Goal: Information Seeking & Learning: Learn about a topic

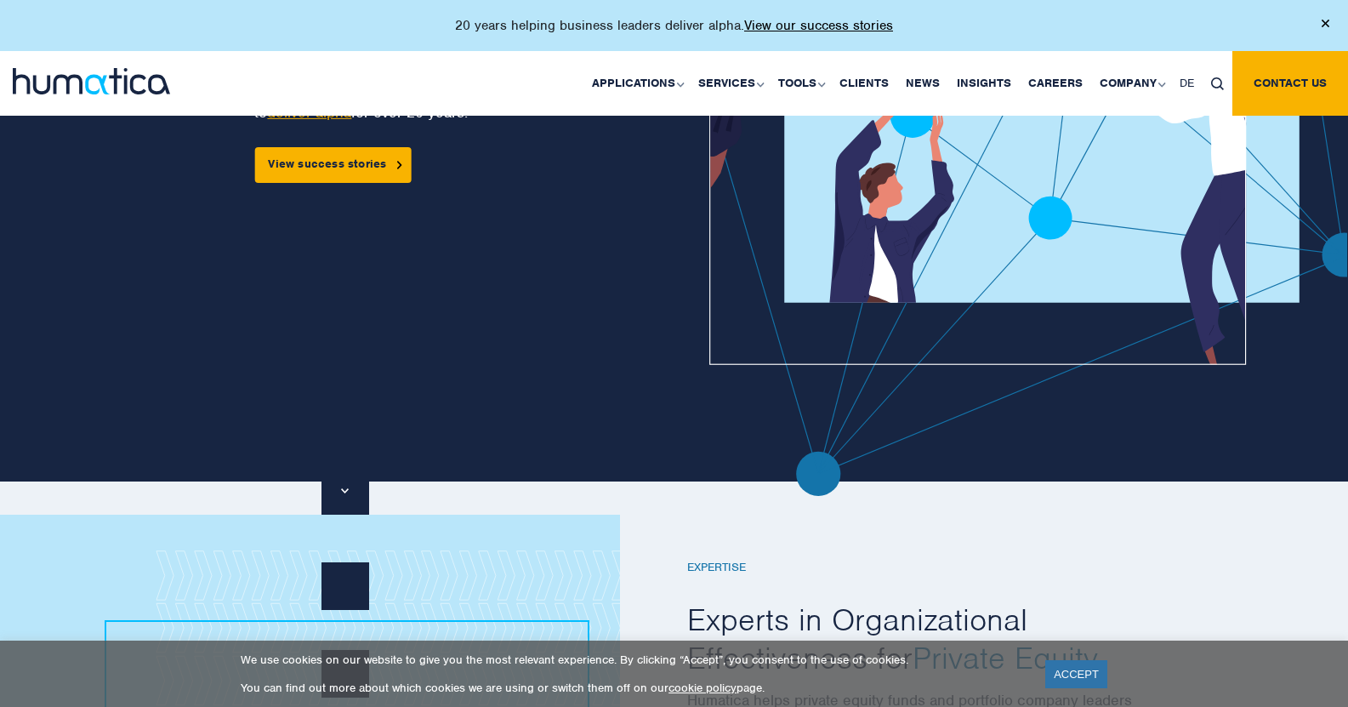
scroll to position [240, 0]
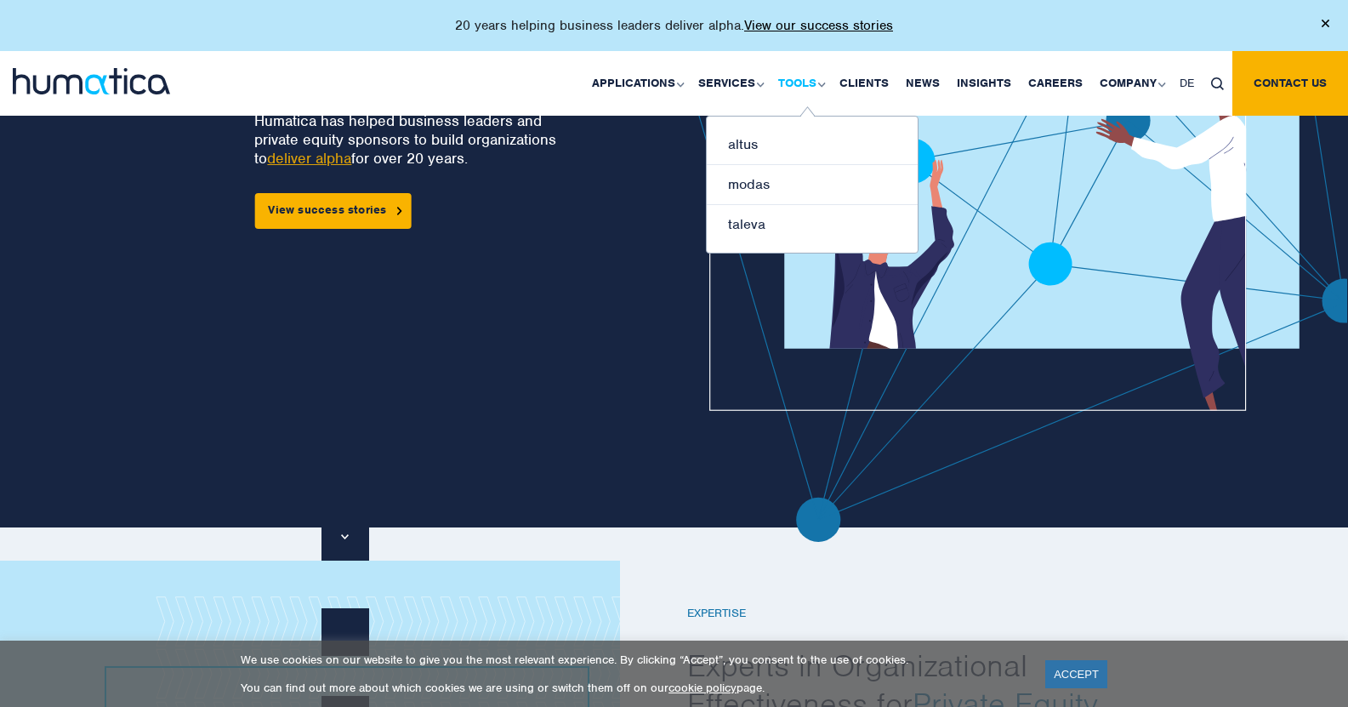
click at [797, 80] on link "Tools" at bounding box center [799, 83] width 61 height 65
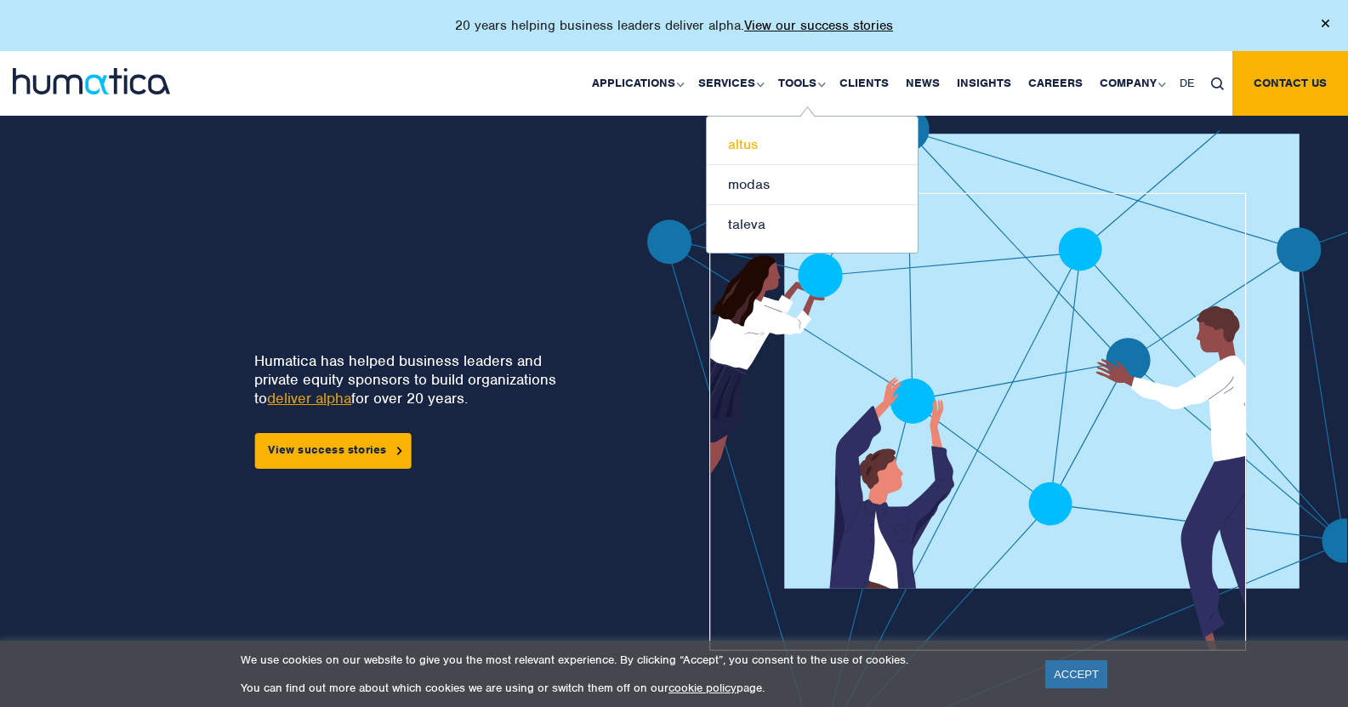
click at [757, 137] on link "altus" at bounding box center [812, 145] width 211 height 40
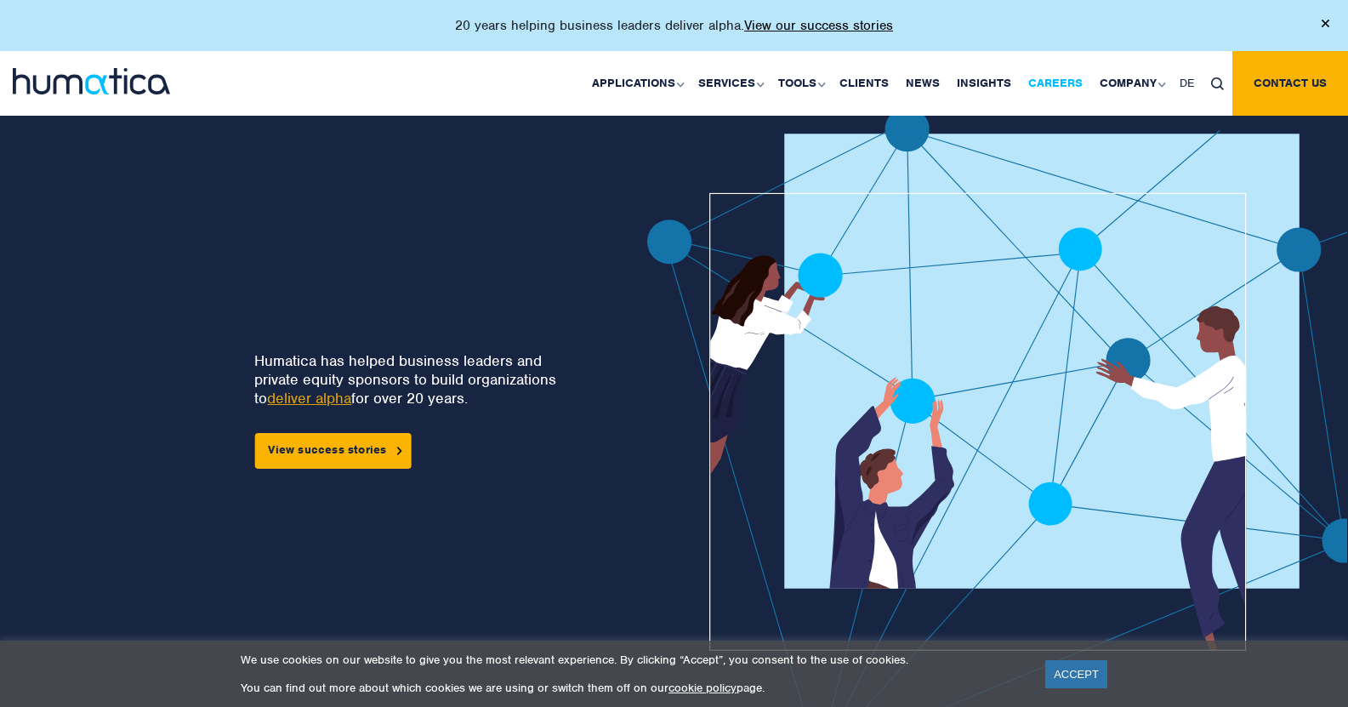
click at [1078, 78] on link "Careers" at bounding box center [1054, 83] width 71 height 65
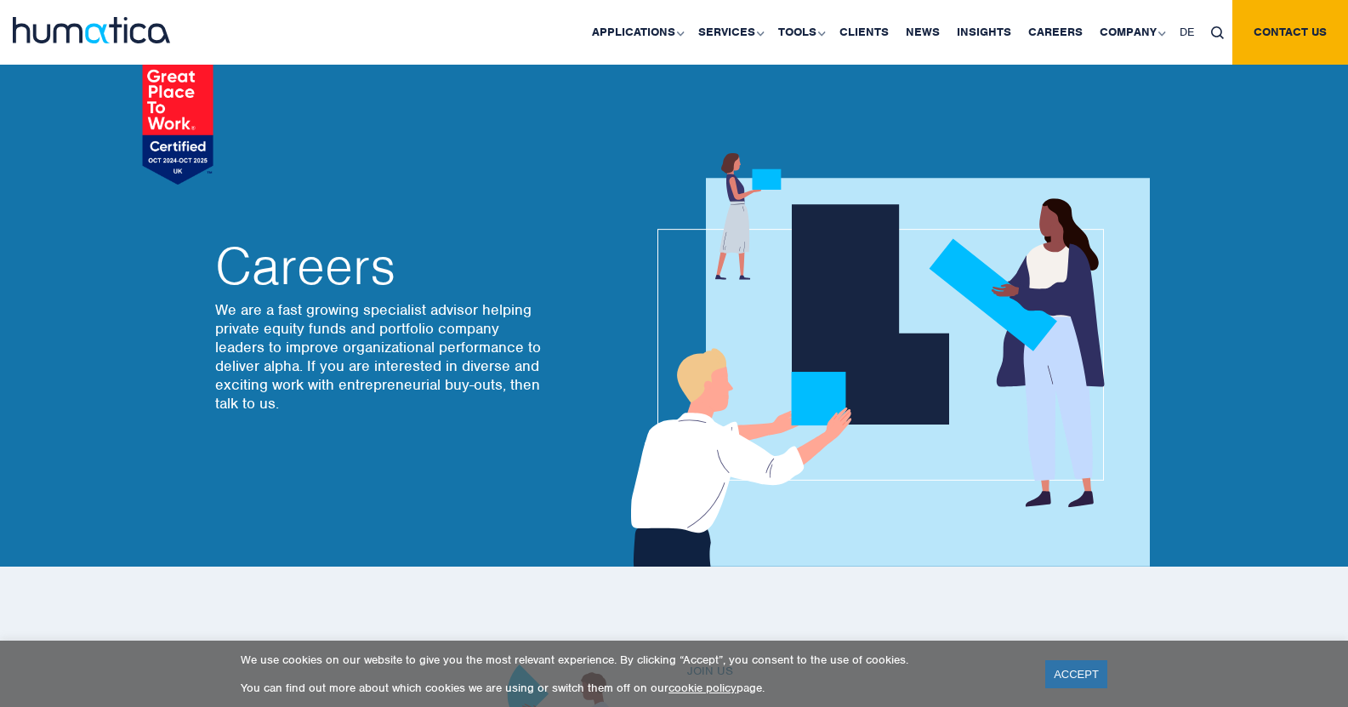
click at [412, 332] on p "We are a fast growing specialist advisor helping private equity funds and portf…" at bounding box center [381, 356] width 332 height 112
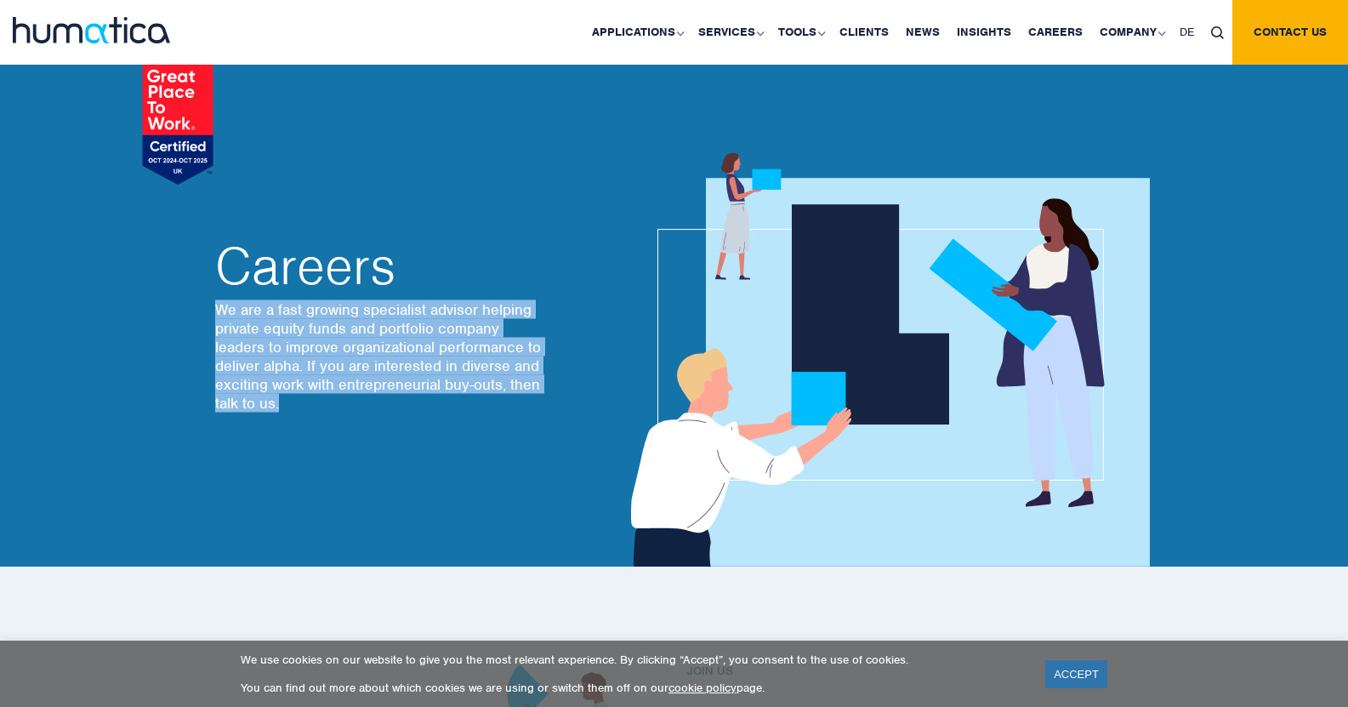
drag, startPoint x: 412, startPoint y: 332, endPoint x: 388, endPoint y: 371, distance: 45.1
click at [388, 371] on p "We are a fast growing specialist advisor helping private equity funds and portf…" at bounding box center [381, 356] width 332 height 112
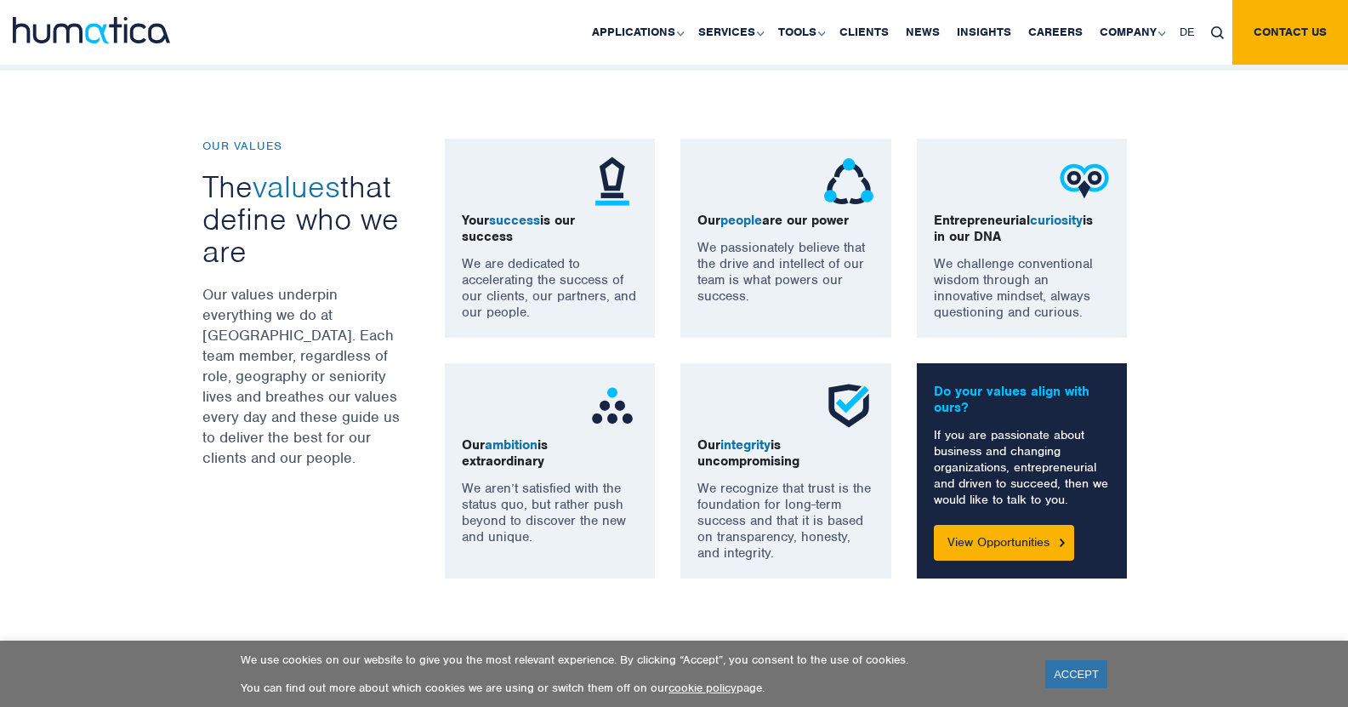
scroll to position [1191, 0]
click at [1071, 670] on link "ACCEPT" at bounding box center [1076, 674] width 62 height 28
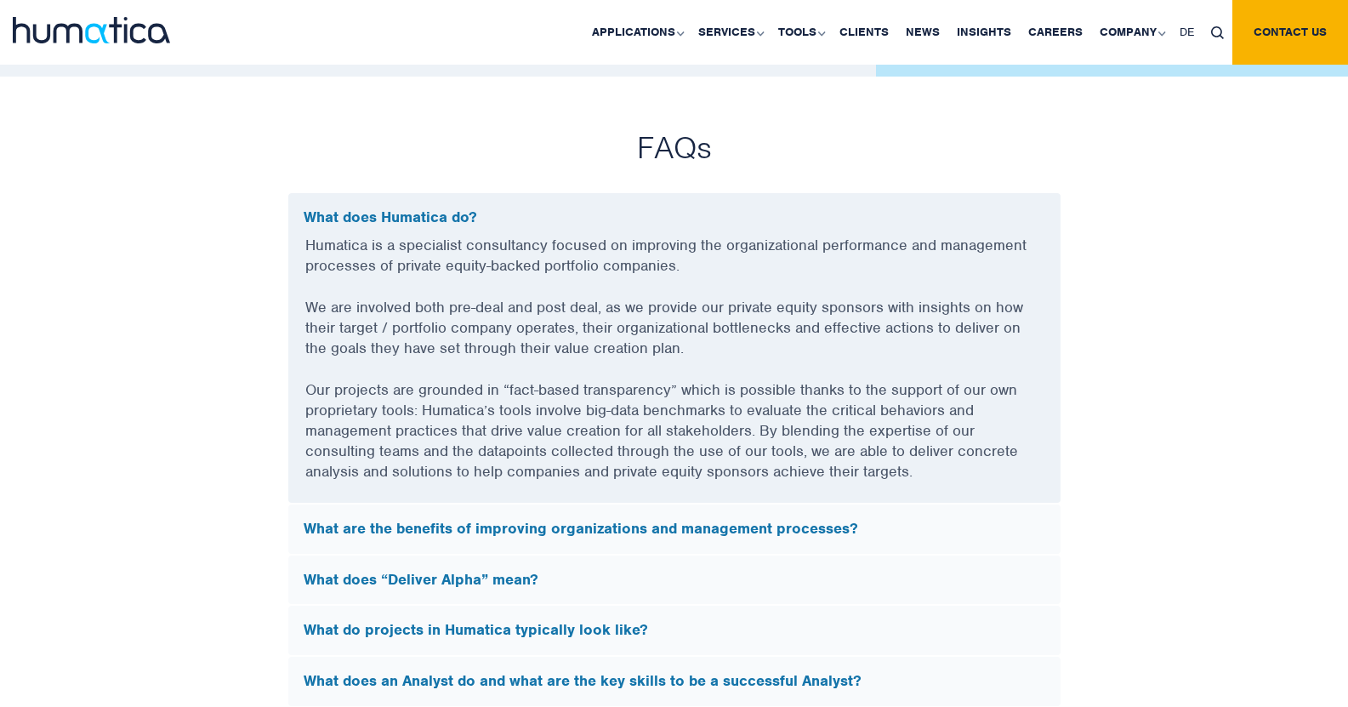
scroll to position [4496, 0]
click at [463, 576] on h5 "What does “Deliver Alpha” mean?" at bounding box center [674, 579] width 741 height 19
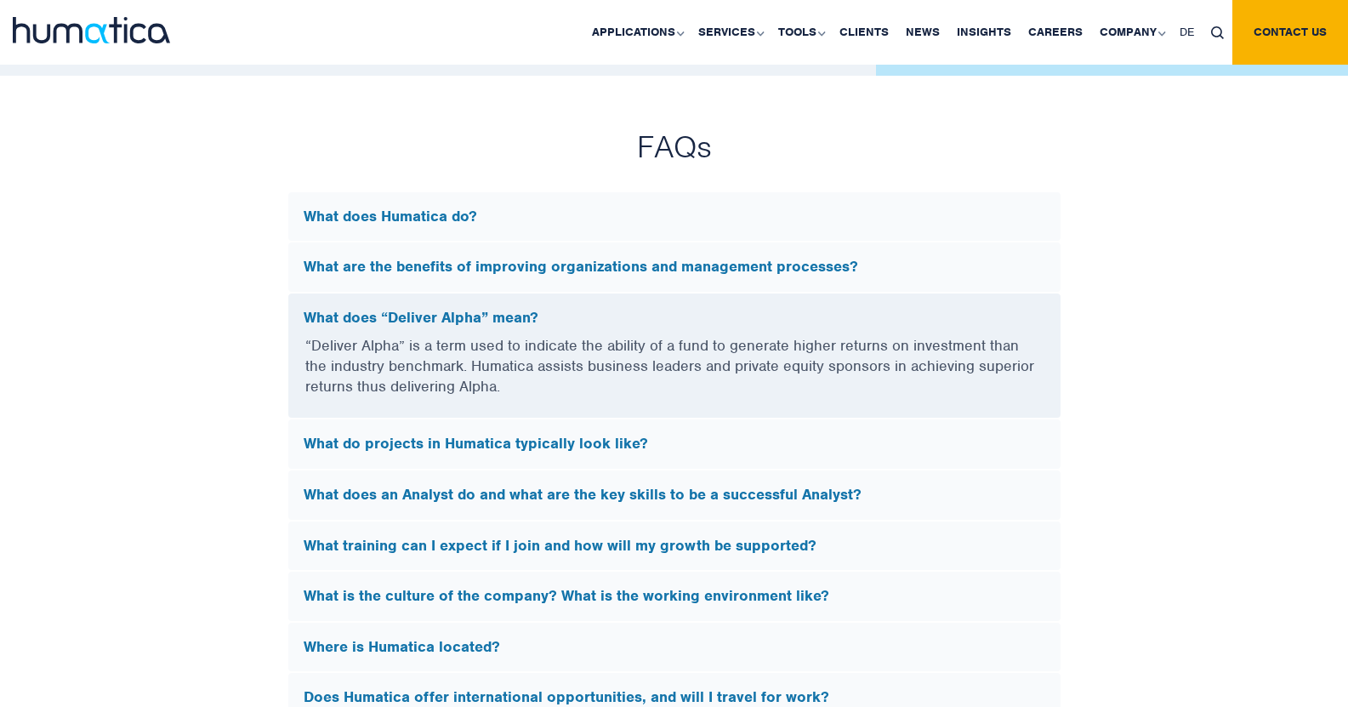
click at [702, 366] on p "“Deliver Alpha” is a term used to indicate the ability of a fund to generate hi…" at bounding box center [674, 376] width 738 height 82
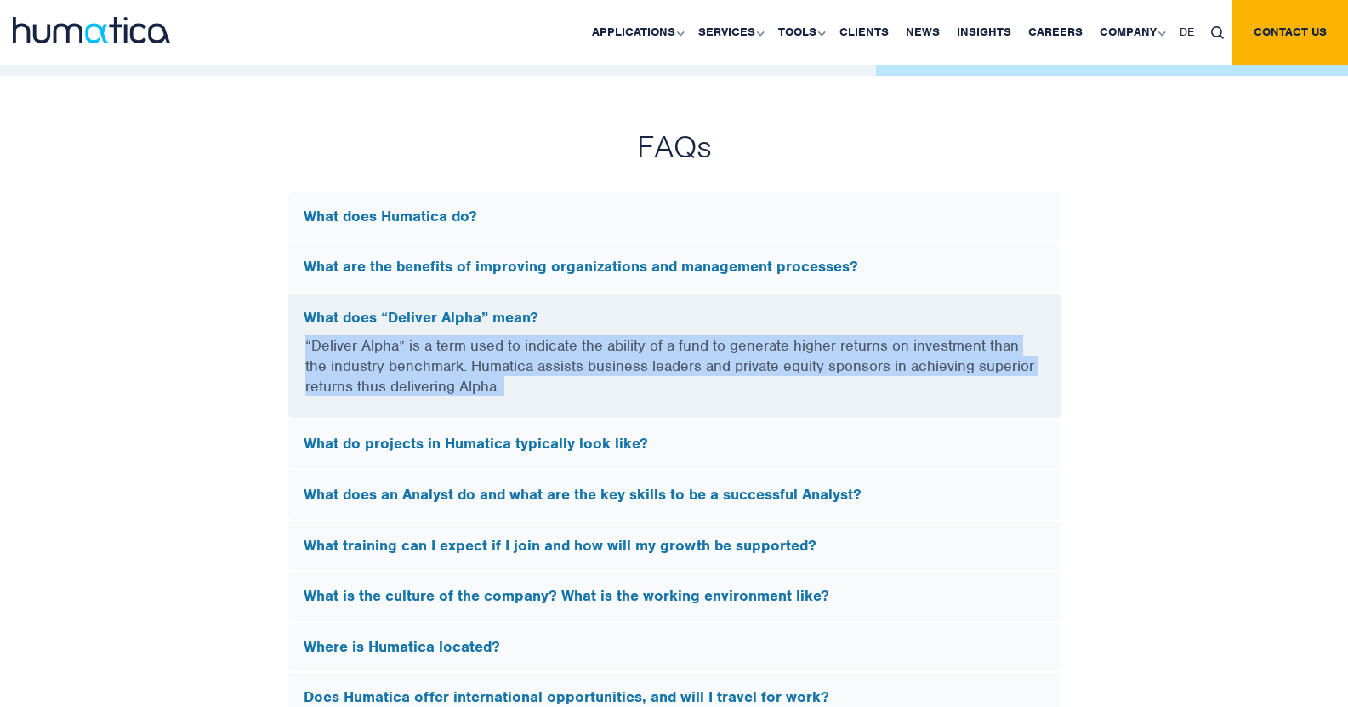
click at [702, 366] on p "“Deliver Alpha” is a term used to indicate the ability of a fund to generate hi…" at bounding box center [674, 376] width 738 height 82
click at [716, 364] on p "“Deliver Alpha” is a term used to indicate the ability of a fund to generate hi…" at bounding box center [674, 376] width 738 height 82
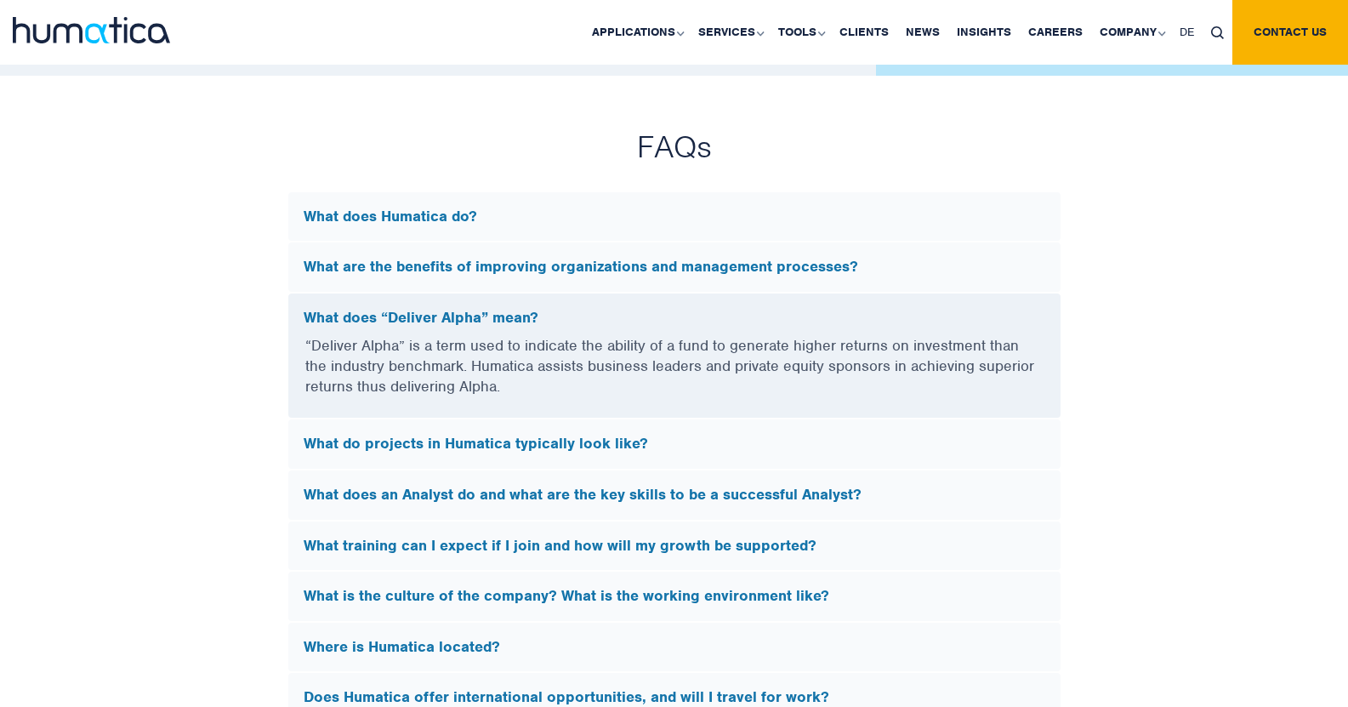
click at [745, 341] on p "“Deliver Alpha” is a term used to indicate the ability of a fund to generate hi…" at bounding box center [674, 376] width 738 height 82
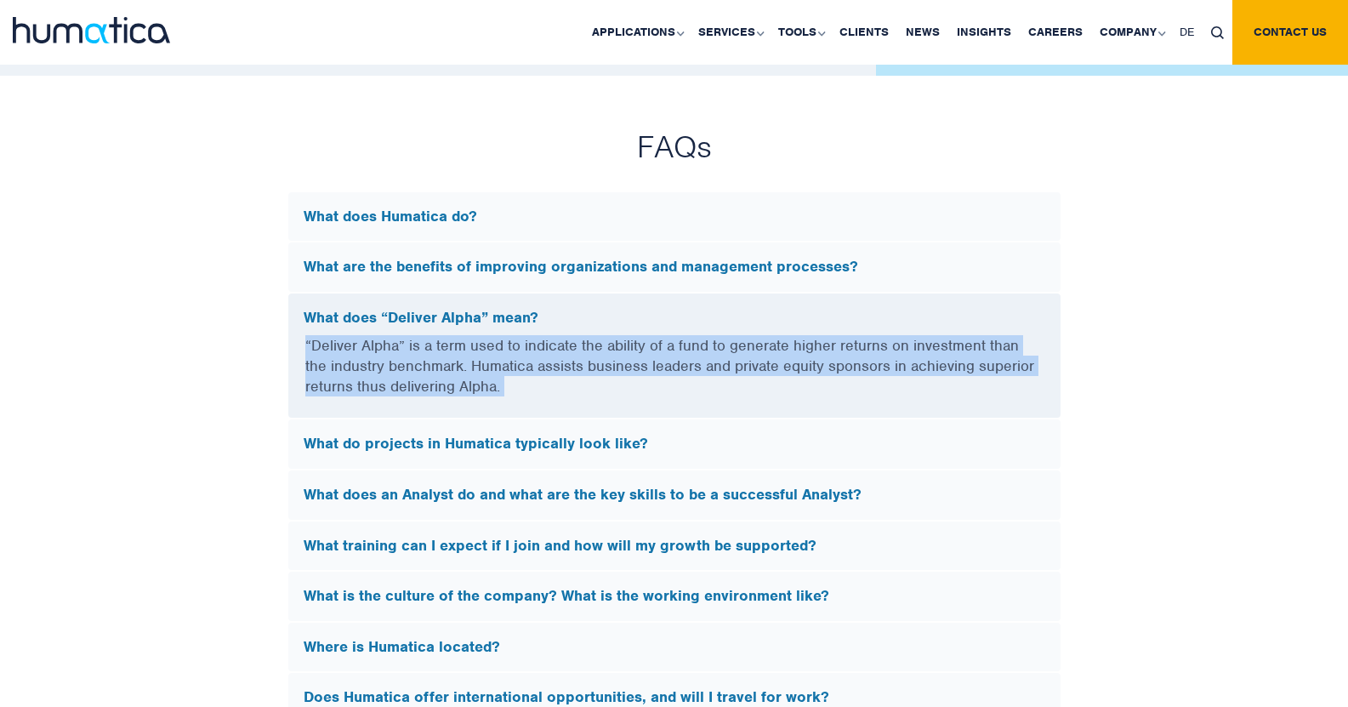
click at [745, 341] on p "“Deliver Alpha” is a term used to indicate the ability of a fund to generate hi…" at bounding box center [674, 376] width 738 height 82
click at [730, 350] on p "“Deliver Alpha” is a term used to indicate the ability of a fund to generate hi…" at bounding box center [674, 376] width 738 height 82
